Goal: Transaction & Acquisition: Purchase product/service

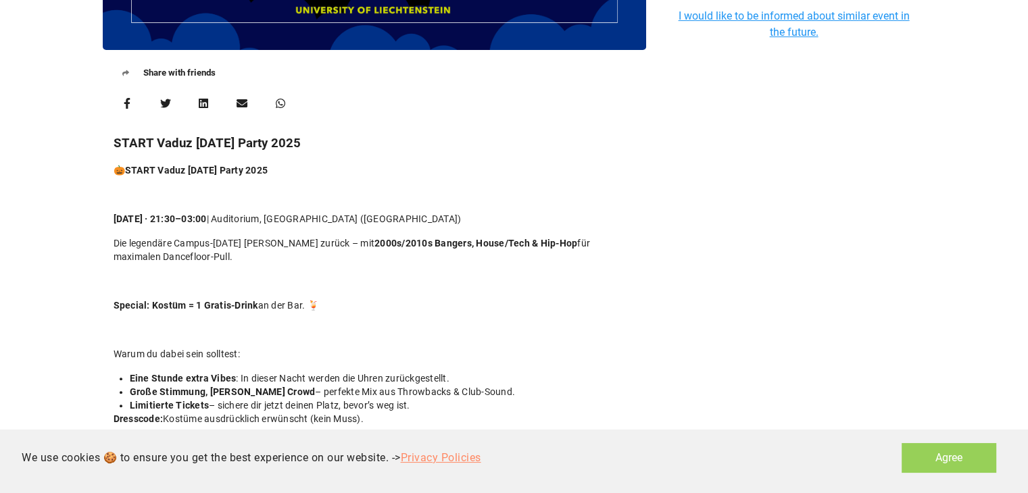
scroll to position [135, 0]
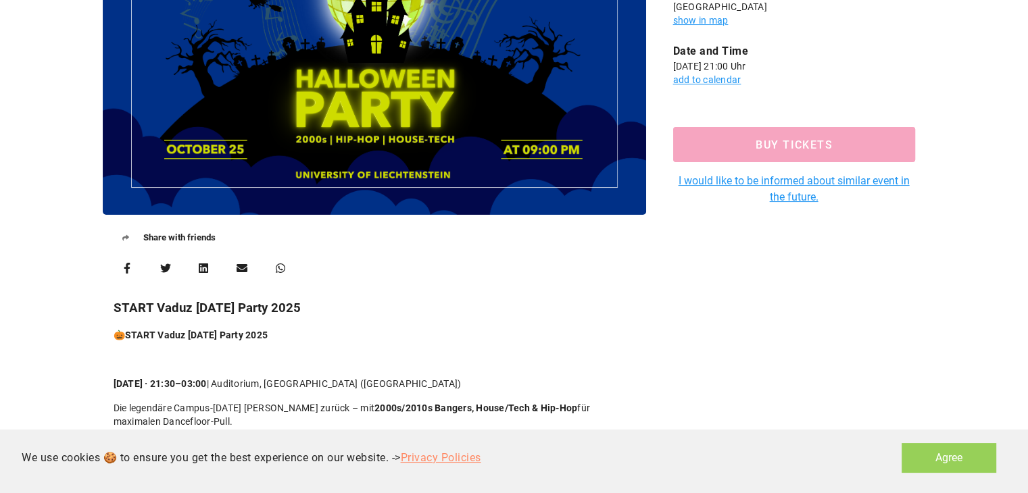
click at [721, 155] on button "Buy Tickets" at bounding box center [794, 144] width 242 height 35
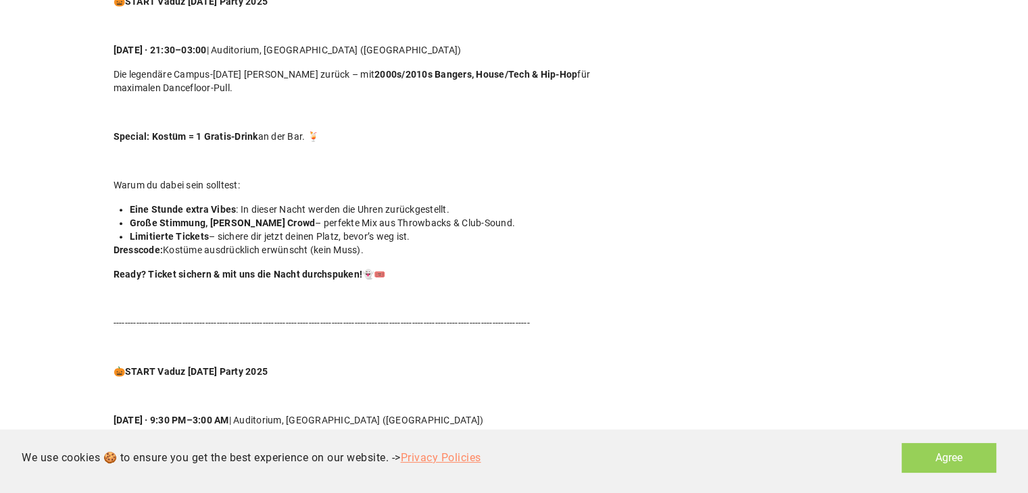
scroll to position [541, 0]
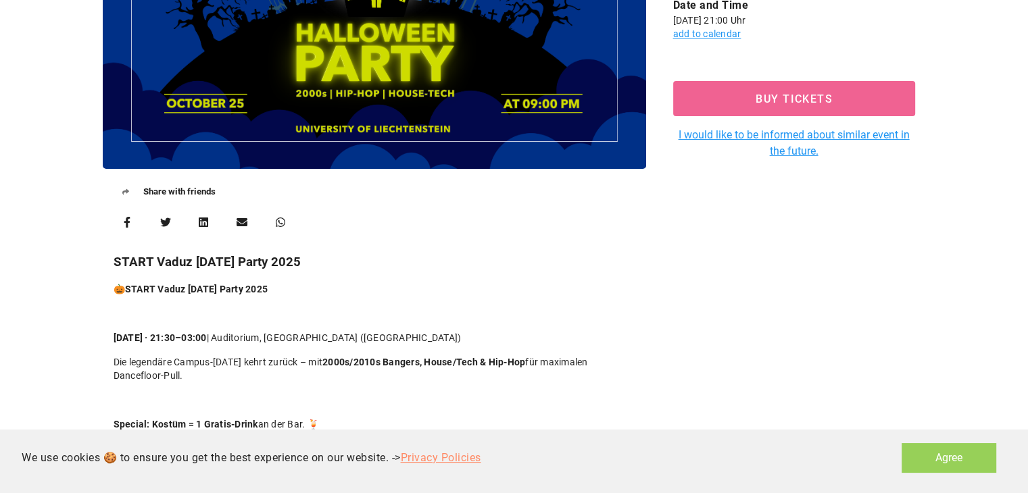
scroll to position [338, 0]
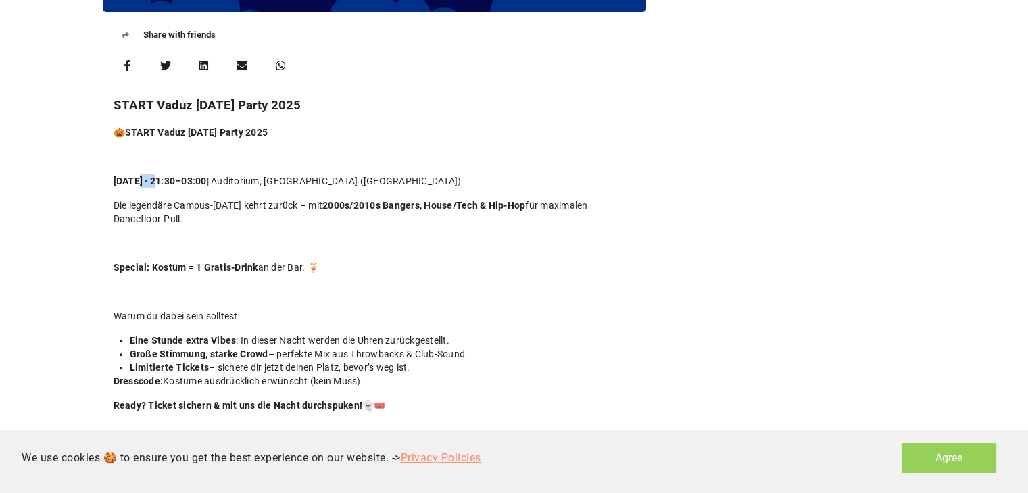
drag, startPoint x: 132, startPoint y: 181, endPoint x: 158, endPoint y: 182, distance: 25.7
click at [158, 182] on strong "[DATE] · 21:30–03:00" at bounding box center [160, 181] width 93 height 11
drag, startPoint x: 178, startPoint y: 182, endPoint x: 130, endPoint y: 178, distance: 48.8
click at [130, 178] on strong "[DATE] · 21:30–03:00" at bounding box center [160, 181] width 93 height 11
copy strong "[DATE]"
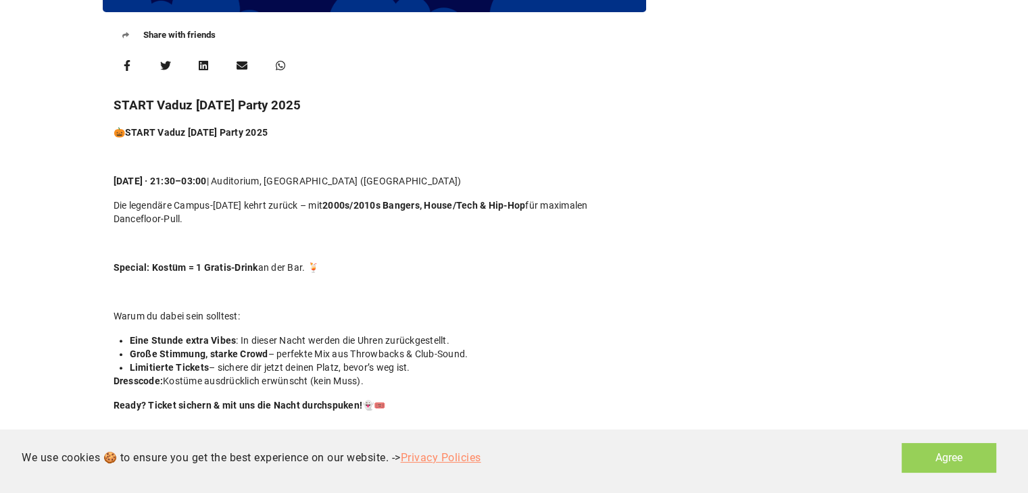
click at [65, 130] on div "Share with friends START Vaduz [DATE] Party 2025 🎃 START Vaduz [DATE] Party 202…" at bounding box center [514, 278] width 1028 height 1118
